Goal: Transaction & Acquisition: Purchase product/service

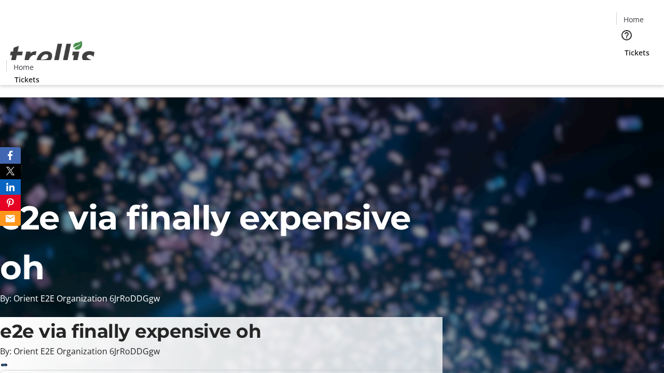
click at [624, 47] on span "Tickets" at bounding box center [636, 52] width 25 height 11
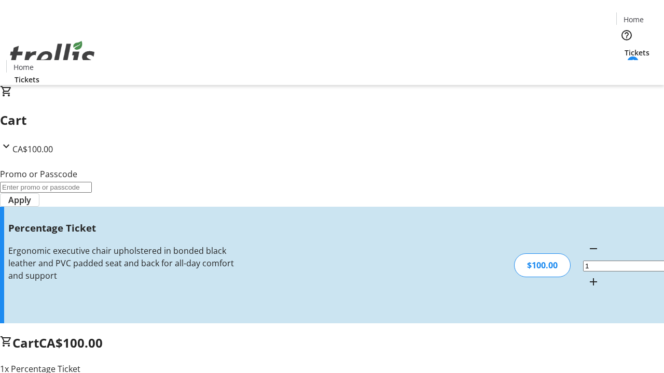
type input "BAR"
